Goal: Navigation & Orientation: Find specific page/section

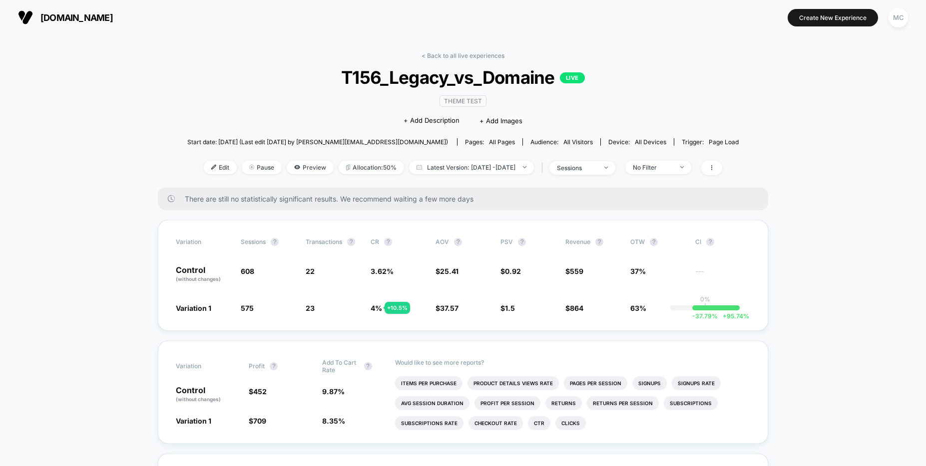
scroll to position [101, 0]
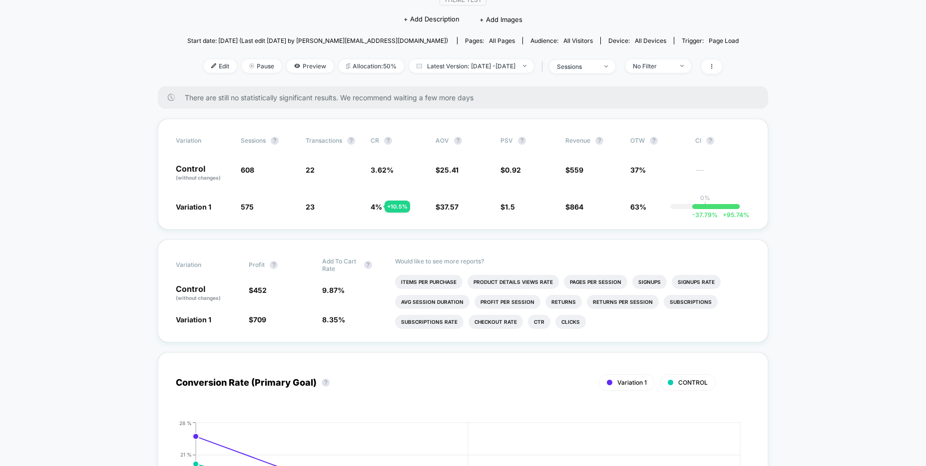
click at [161, 121] on div "Variation Sessions ? Transactions ? CR ? AOV ? PSV ? Revenue ? OTW ? CI ? Contr…" at bounding box center [463, 174] width 610 height 111
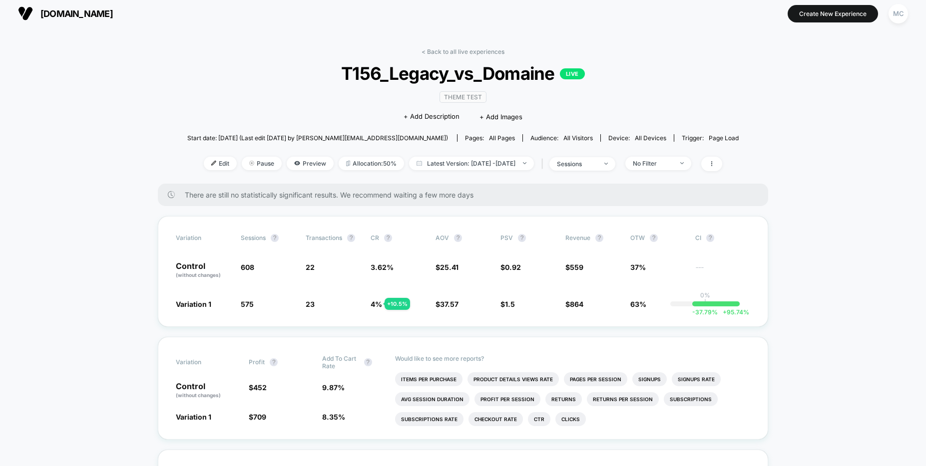
scroll to position [0, 0]
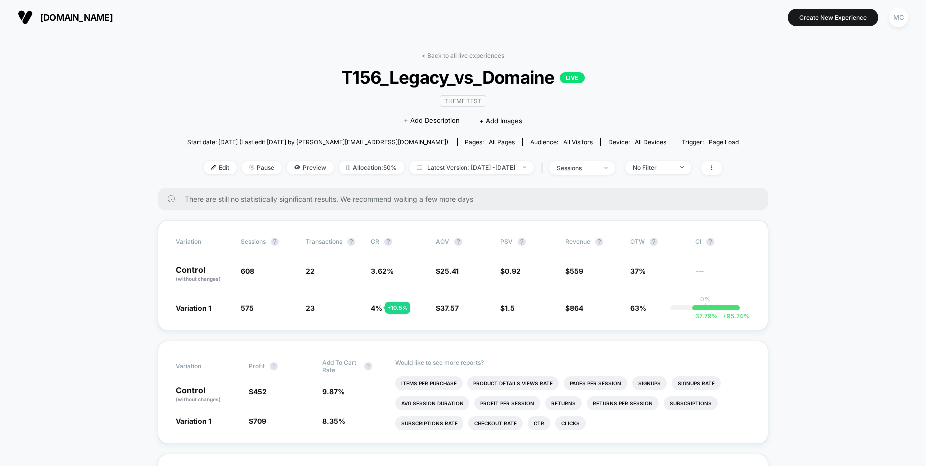
drag, startPoint x: 148, startPoint y: 205, endPoint x: 162, endPoint y: 209, distance: 14.1
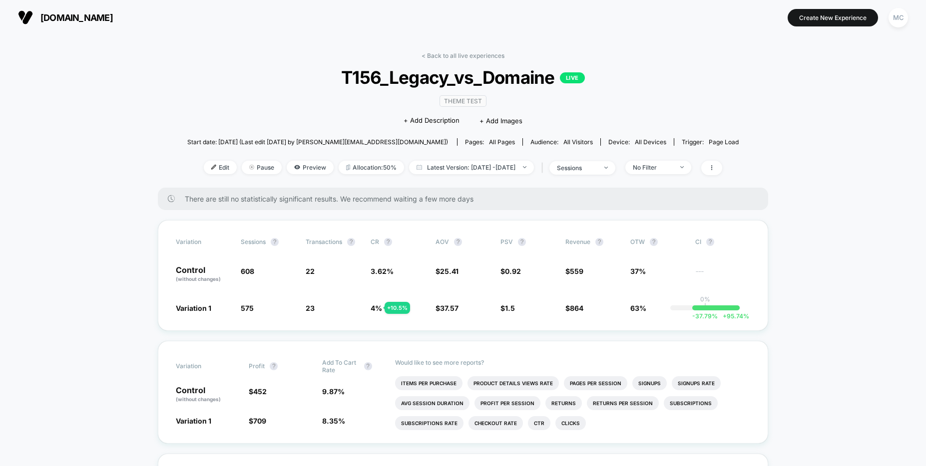
click at [207, 114] on div "< Back to all live experiences T156_Legacy_vs_Domaine LIVE Theme Test Click to …" at bounding box center [462, 120] width 551 height 136
click at [235, 101] on div "< Back to all live experiences T156_Legacy_vs_Domaine LIVE Theme Test Click to …" at bounding box center [462, 120] width 551 height 136
click at [219, 93] on div "< Back to all live experiences T156_Legacy_vs_Domaine LIVE Theme Test Click to …" at bounding box center [462, 120] width 551 height 136
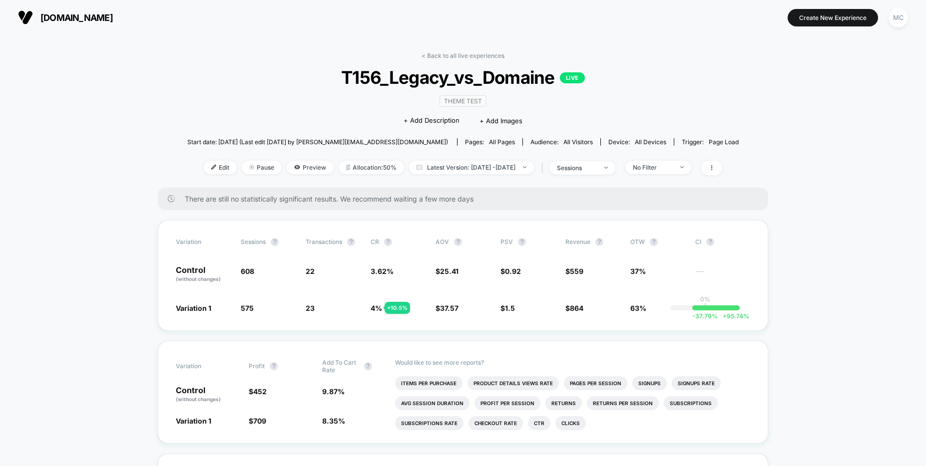
click at [221, 90] on div "< Back to all live experiences T156_Legacy_vs_Domaine LIVE Theme Test Click to …" at bounding box center [462, 120] width 551 height 136
click at [226, 90] on div "< Back to all live experiences T156_Legacy_vs_Domaine LIVE Theme Test Click to …" at bounding box center [462, 120] width 551 height 136
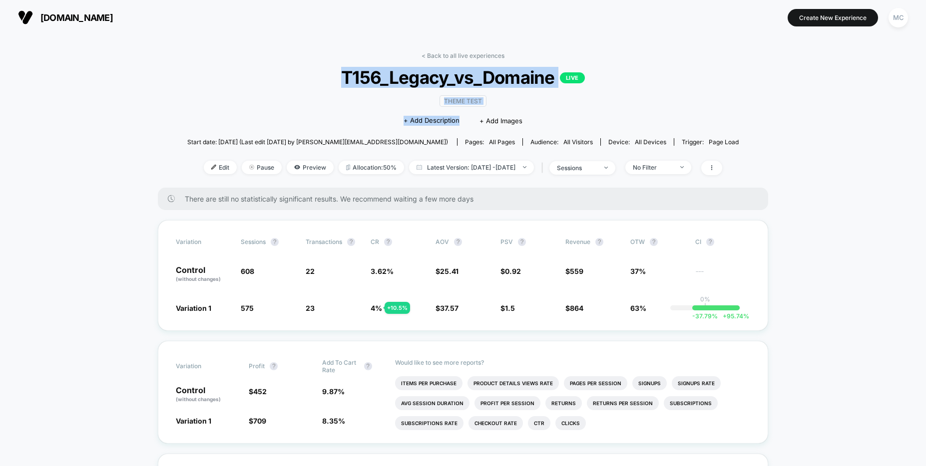
drag, startPoint x: 312, startPoint y: 73, endPoint x: 639, endPoint y: 115, distance: 329.8
click at [639, 115] on div "< Back to all live experiences T156_Legacy_vs_Domaine LIVE Theme Test Click to …" at bounding box center [462, 120] width 551 height 136
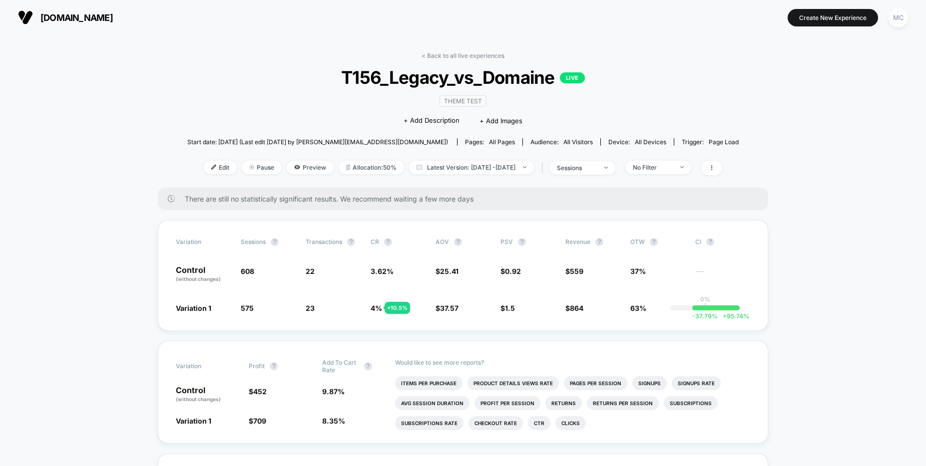
click at [632, 107] on div "< Back to all live experiences T156_Legacy_vs_Domaine LIVE Theme Test Click to …" at bounding box center [462, 120] width 551 height 136
click at [324, 84] on span "T156_Legacy_vs_Domaine LIVE" at bounding box center [463, 77] width 496 height 21
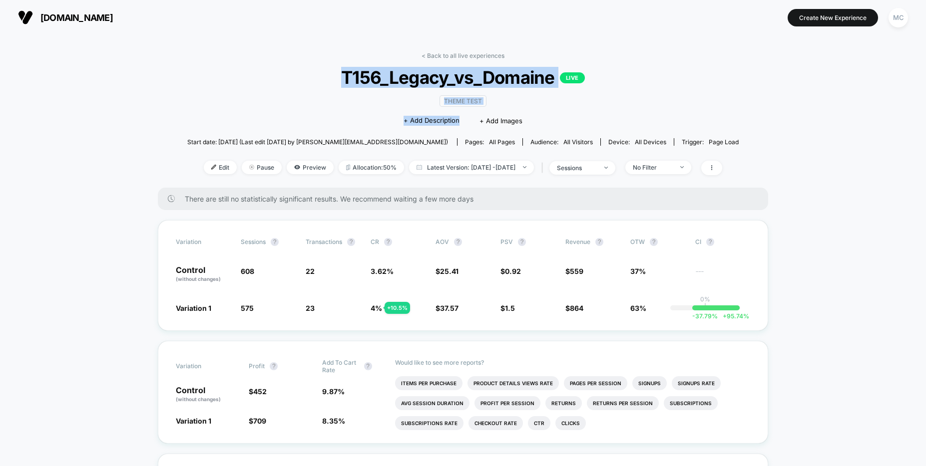
drag, startPoint x: 326, startPoint y: 80, endPoint x: 598, endPoint y: 110, distance: 273.8
click at [598, 110] on div "< Back to all live experiences T156_Legacy_vs_Domaine LIVE Theme Test Click to …" at bounding box center [462, 120] width 551 height 136
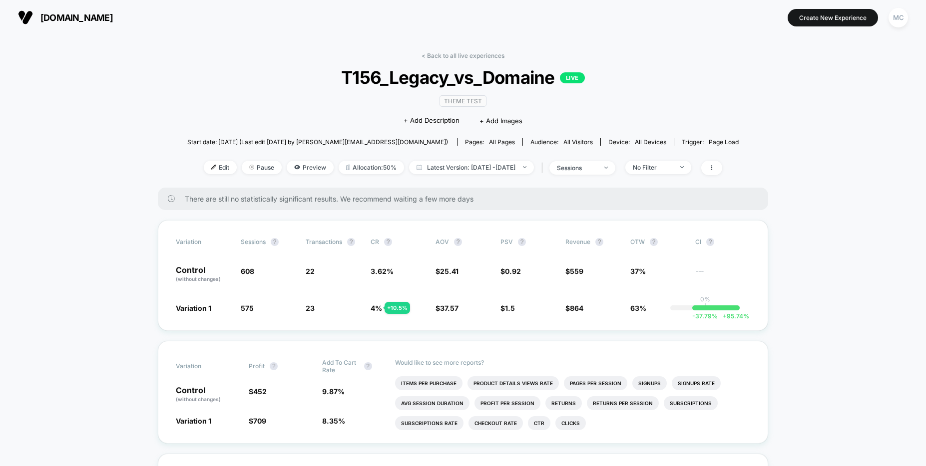
click at [600, 109] on div "Theme Test Click to edit experience details + Add Description + Add Images" at bounding box center [463, 110] width 331 height 45
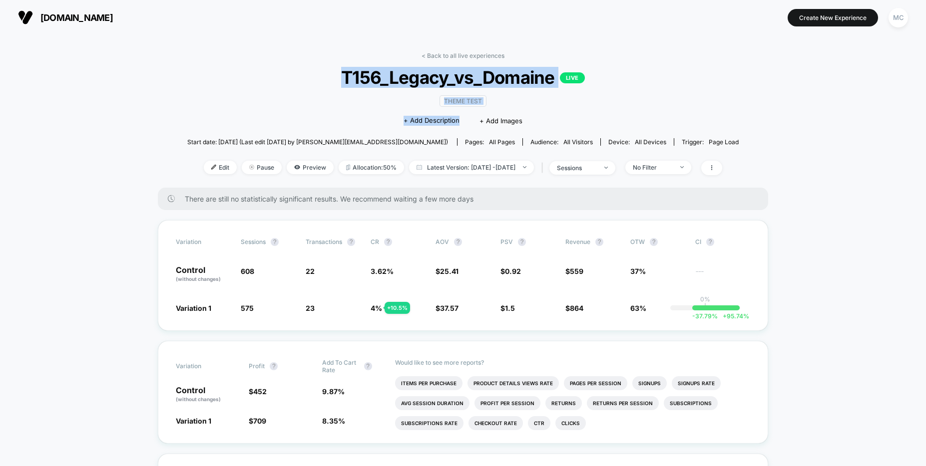
drag, startPoint x: 344, startPoint y: 76, endPoint x: 593, endPoint y: 96, distance: 250.5
click at [593, 96] on div "< Back to all live experiences T156_Legacy_vs_Domaine LIVE Theme Test Click to …" at bounding box center [462, 120] width 551 height 136
click at [593, 96] on div "Theme Test Click to edit experience details + Add Description + Add Images" at bounding box center [463, 110] width 331 height 45
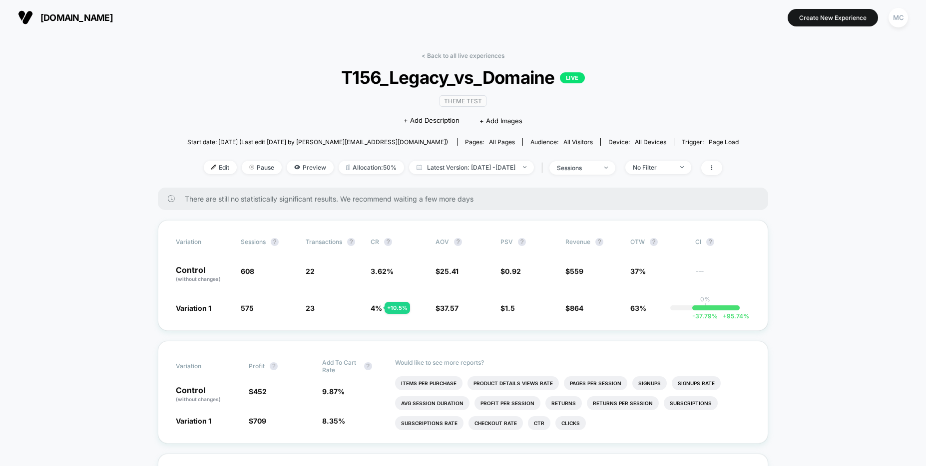
click at [591, 97] on div "Theme Test Click to edit experience details + Add Description + Add Images" at bounding box center [463, 110] width 331 height 45
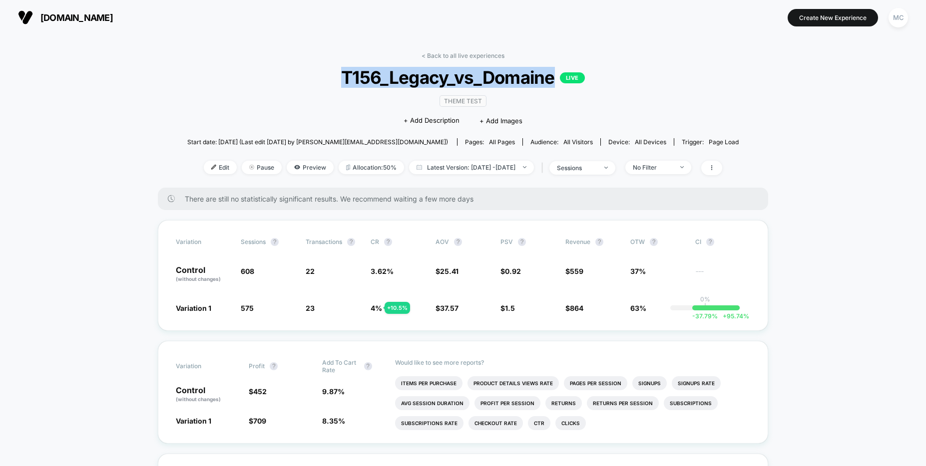
drag, startPoint x: 342, startPoint y: 79, endPoint x: 556, endPoint y: 82, distance: 214.3
click at [556, 82] on span "T156_Legacy_vs_Domaine LIVE" at bounding box center [463, 77] width 496 height 21
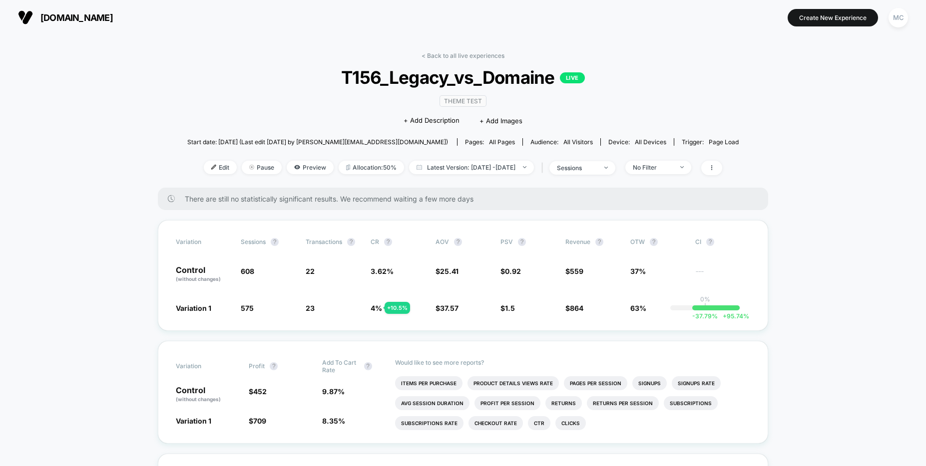
click at [554, 96] on div "Theme Test Click to edit experience details + Add Description + Add Images" at bounding box center [463, 110] width 331 height 45
drag, startPoint x: 338, startPoint y: 72, endPoint x: 406, endPoint y: 86, distance: 69.2
click at [430, 82] on span "T156_Legacy_vs_Domaine LIVE" at bounding box center [463, 77] width 496 height 21
click at [281, 117] on div "< Back to all live experiences T156_Legacy_vs_Domaine LIVE Theme Test Click to …" at bounding box center [462, 120] width 551 height 136
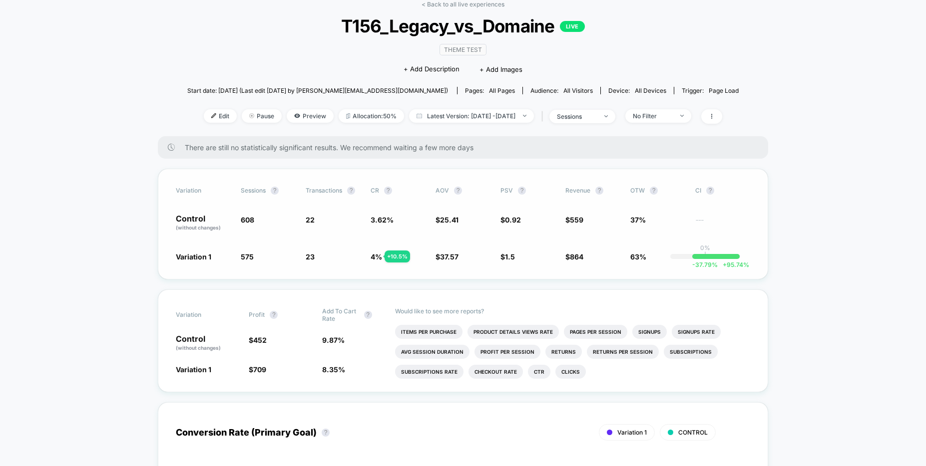
scroll to position [50, 0]
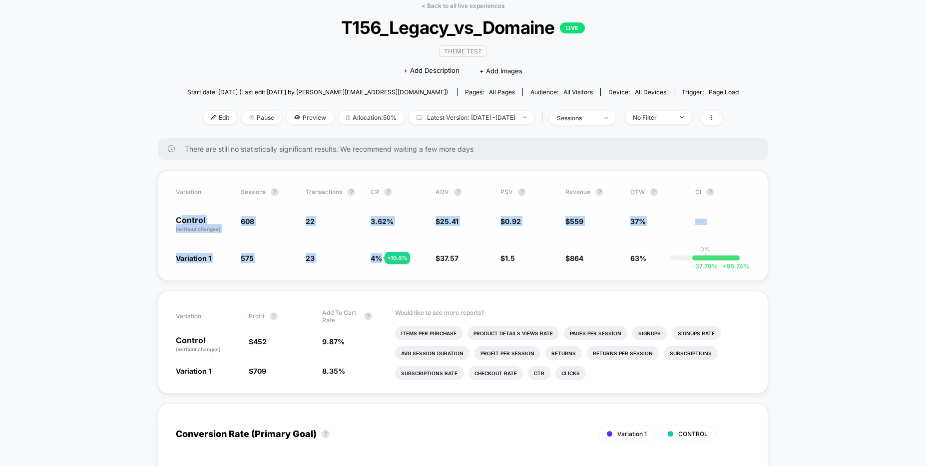
drag, startPoint x: 381, startPoint y: 259, endPoint x: 184, endPoint y: 223, distance: 200.6
click at [184, 223] on div "Variation Sessions ? Transactions ? CR ? AOV ? PSV ? Revenue ? OTW ? CI ? Contr…" at bounding box center [463, 225] width 610 height 111
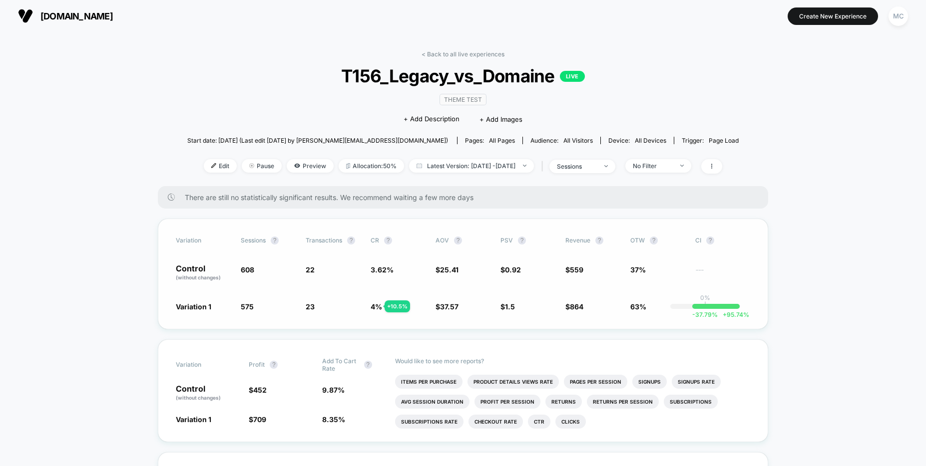
scroll to position [0, 0]
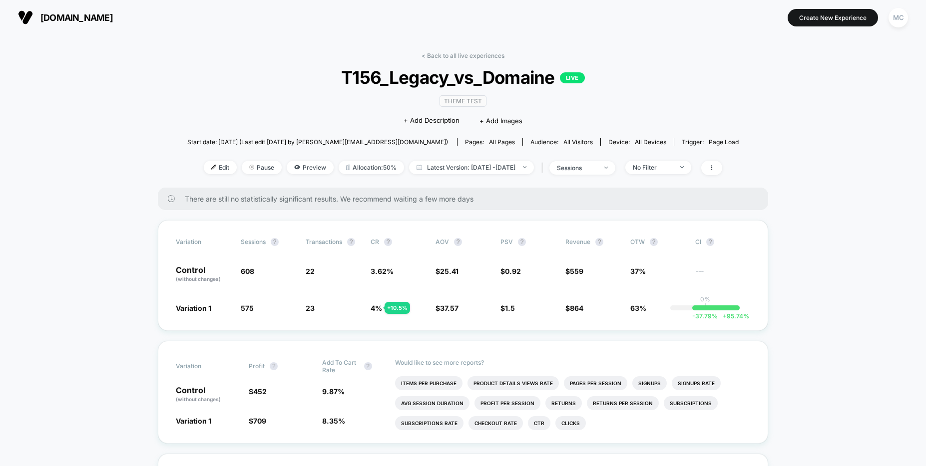
click at [276, 83] on span "T156_Legacy_vs_Domaine LIVE" at bounding box center [463, 77] width 496 height 21
click at [280, 94] on div "< Back to all live experiences T156_Legacy_vs_Domaine LIVE Theme Test Click to …" at bounding box center [462, 120] width 551 height 136
click at [679, 107] on div "< Back to all live experiences T156_Legacy_vs_Domaine LIVE Theme Test Click to …" at bounding box center [462, 120] width 551 height 136
